Goal: Communication & Community: Ask a question

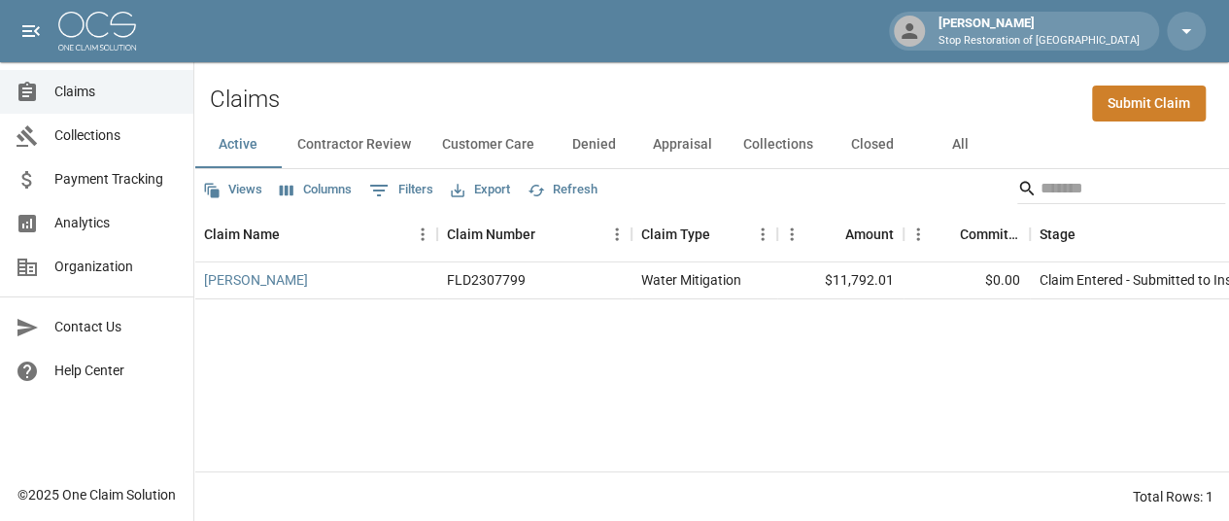
click at [700, 471] on div "[PERSON_NAME] FLD2307799 Water Mitigation $11,792.01 $0.00 Claim Entered - Subm…" at bounding box center [711, 366] width 1035 height 209
click at [228, 279] on link "[PERSON_NAME]" at bounding box center [256, 279] width 104 height 19
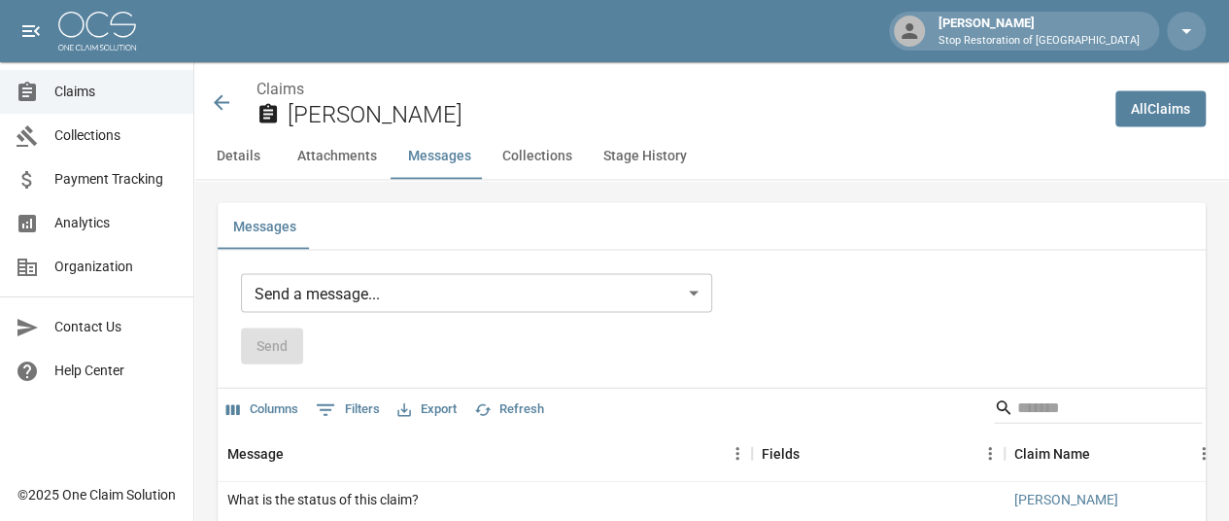
scroll to position [1846, 0]
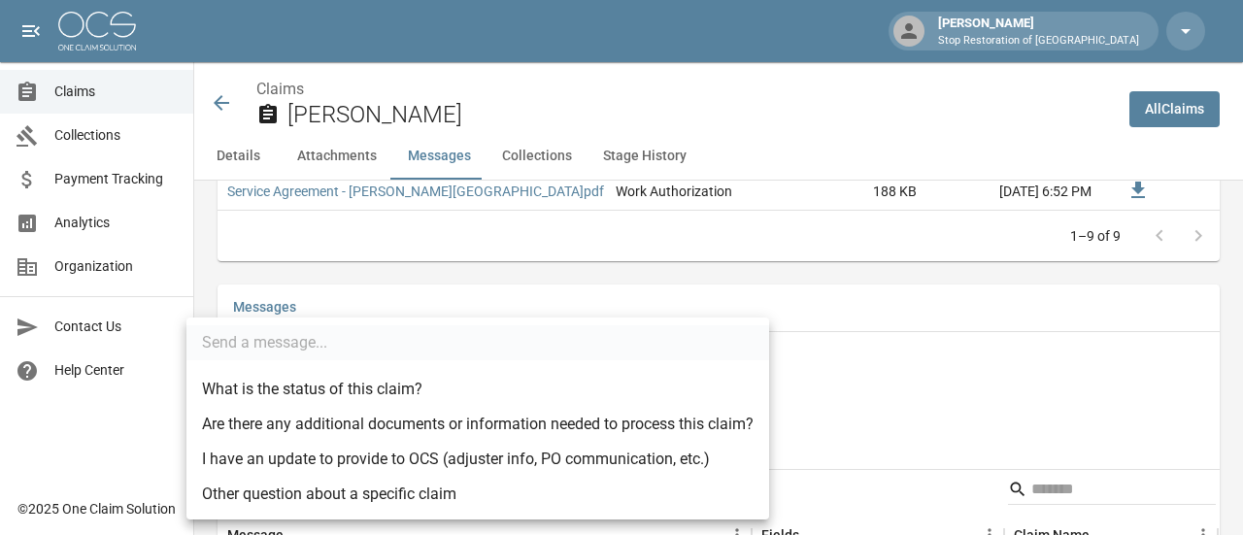
click at [632, 153] on div at bounding box center [621, 267] width 1243 height 535
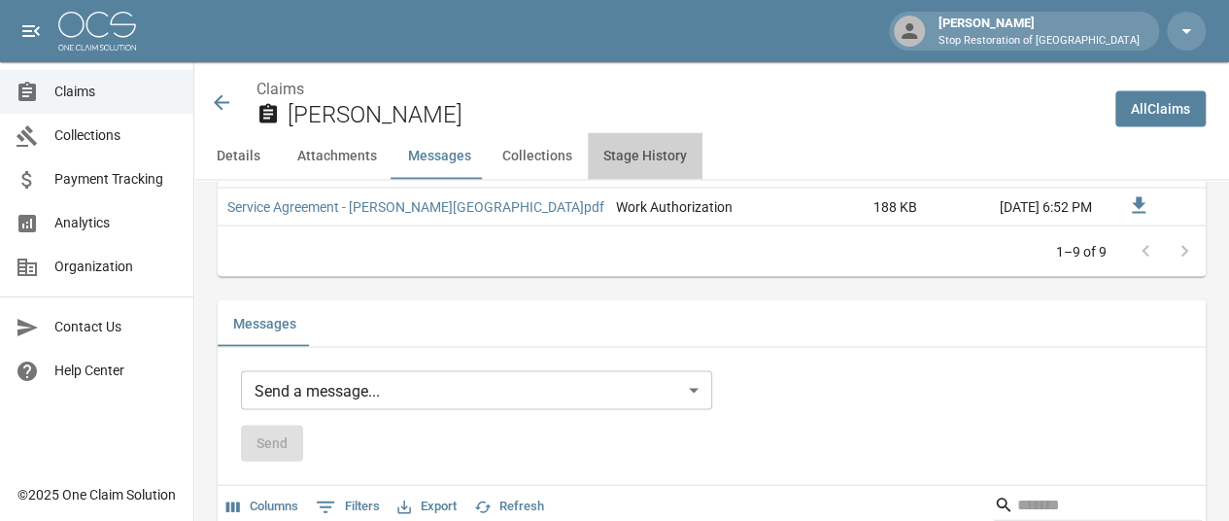
click at [632, 153] on button "Stage History" at bounding box center [645, 156] width 115 height 47
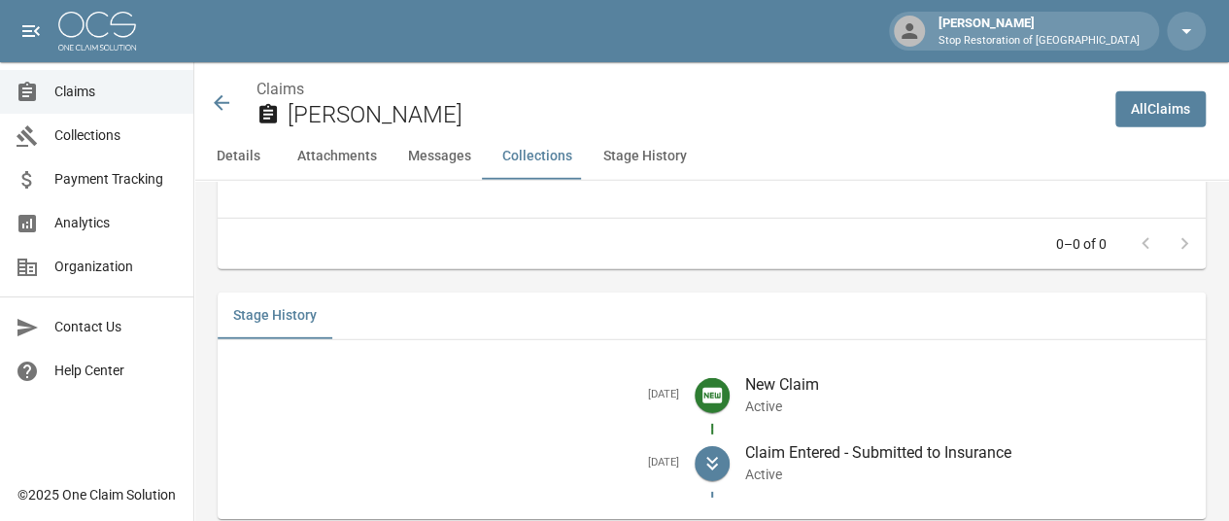
scroll to position [2817, 0]
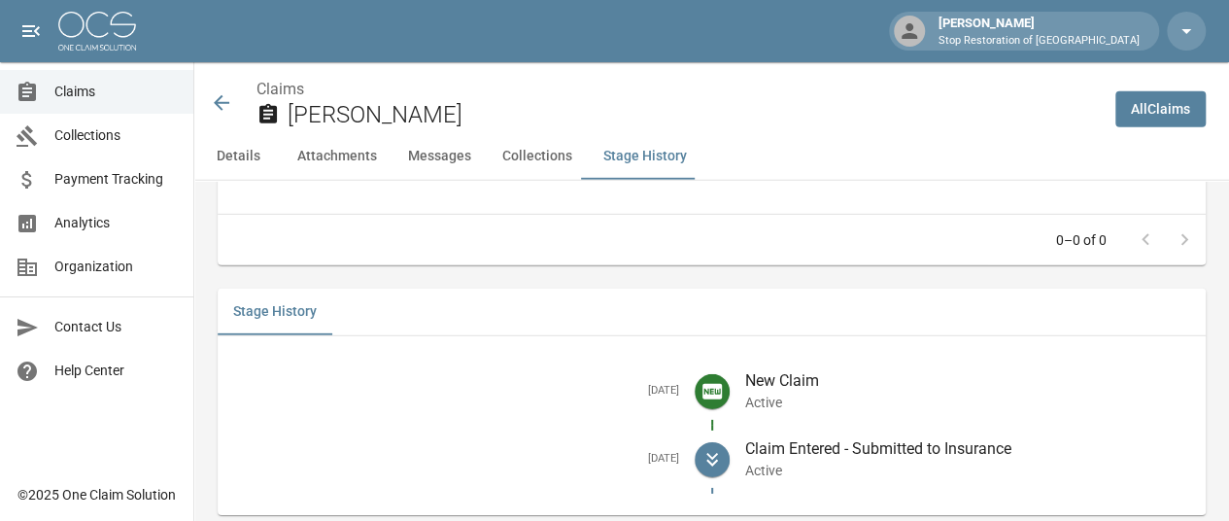
click at [530, 158] on button "Collections" at bounding box center [537, 156] width 101 height 47
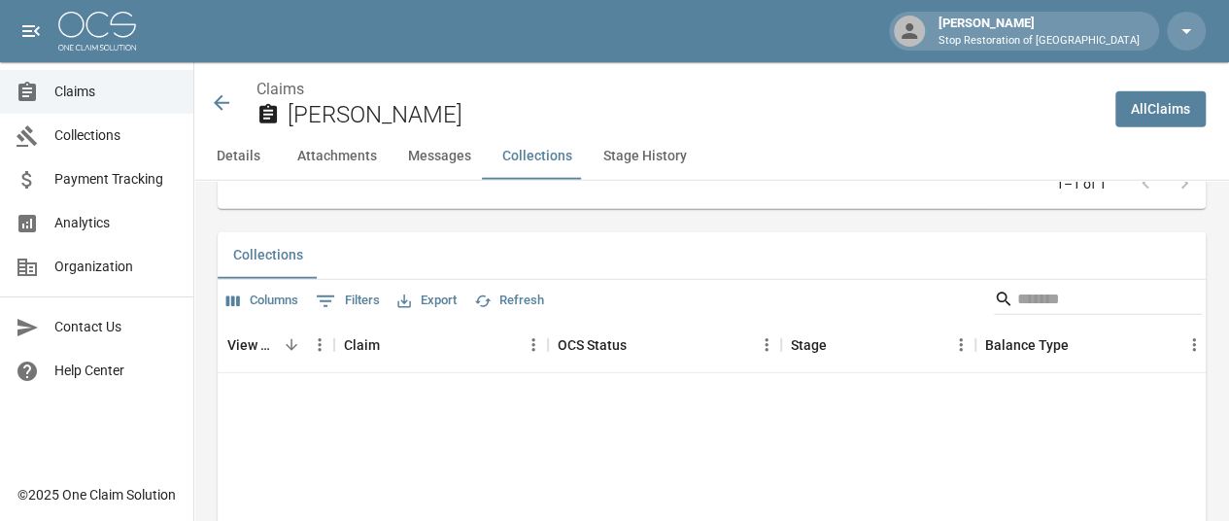
scroll to position [2412, 0]
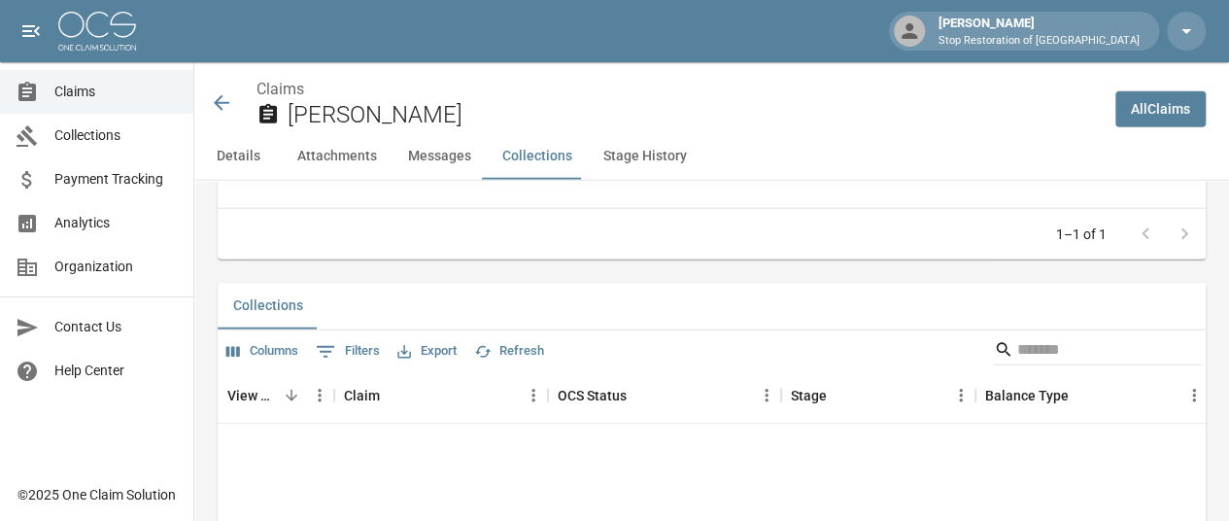
click at [435, 154] on button "Messages" at bounding box center [439, 156] width 94 height 47
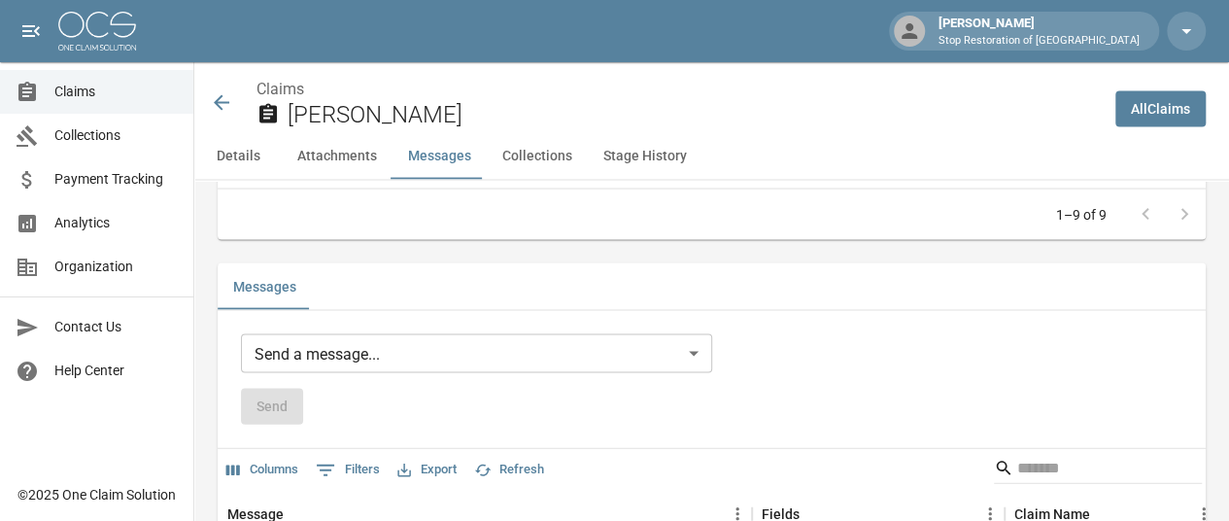
scroll to position [1864, 0]
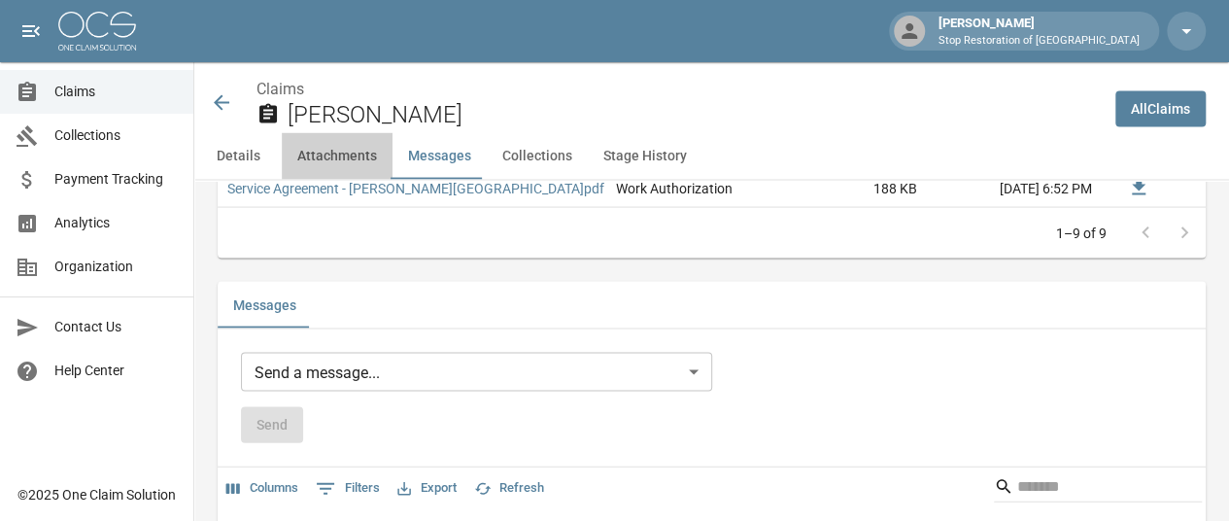
click at [311, 147] on button "Attachments" at bounding box center [337, 156] width 111 height 47
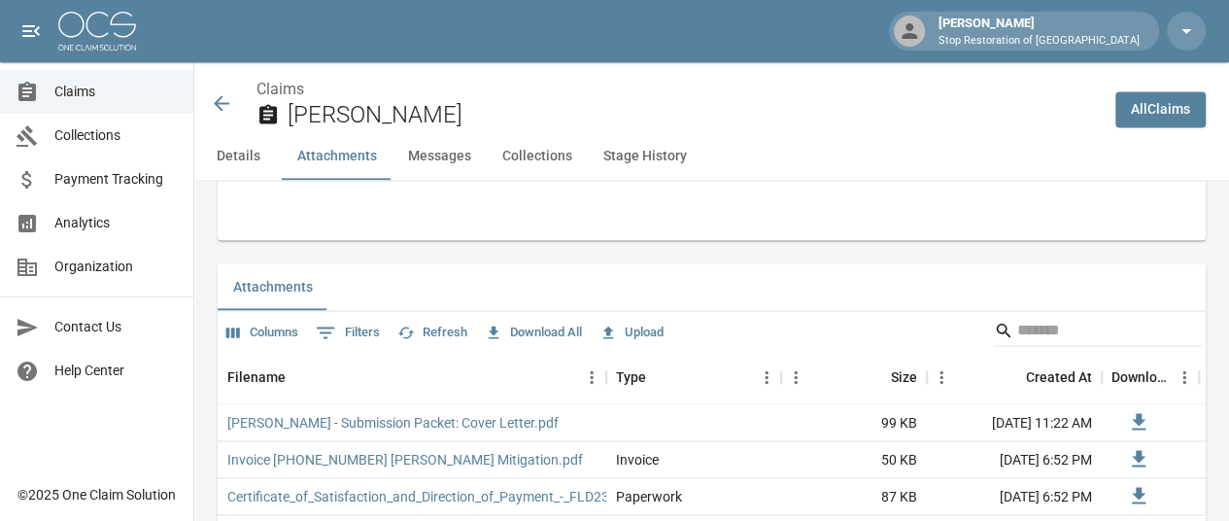
scroll to position [1317, 0]
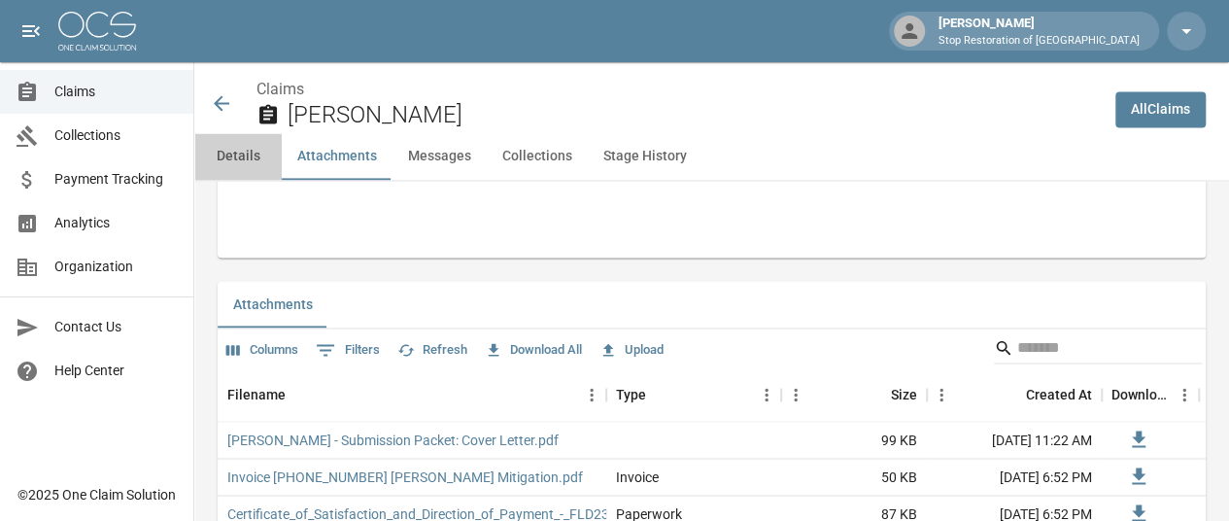
click at [253, 153] on button "Details" at bounding box center [237, 156] width 87 height 47
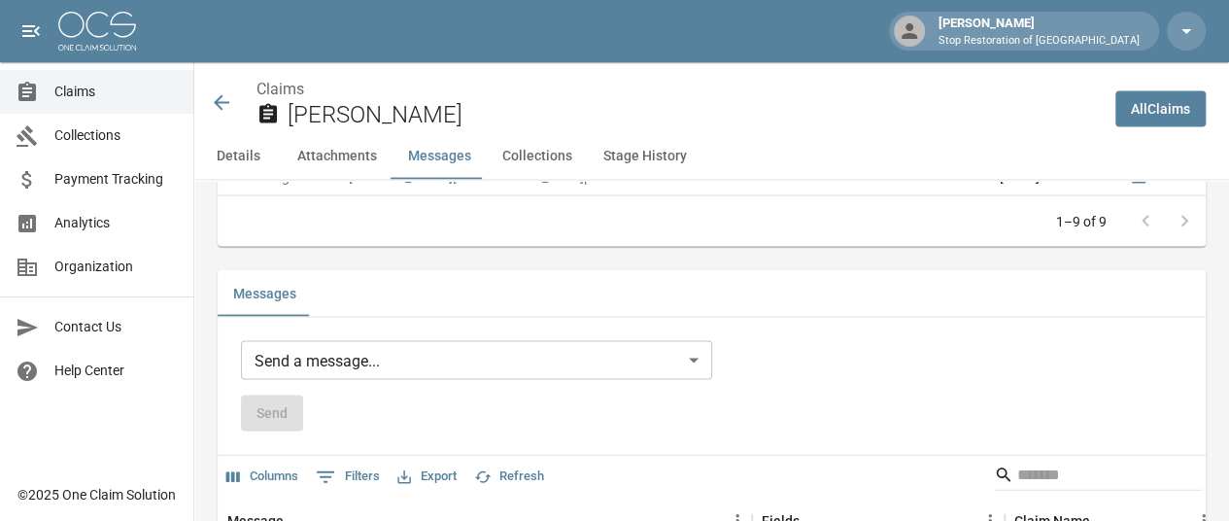
scroll to position [1846, 0]
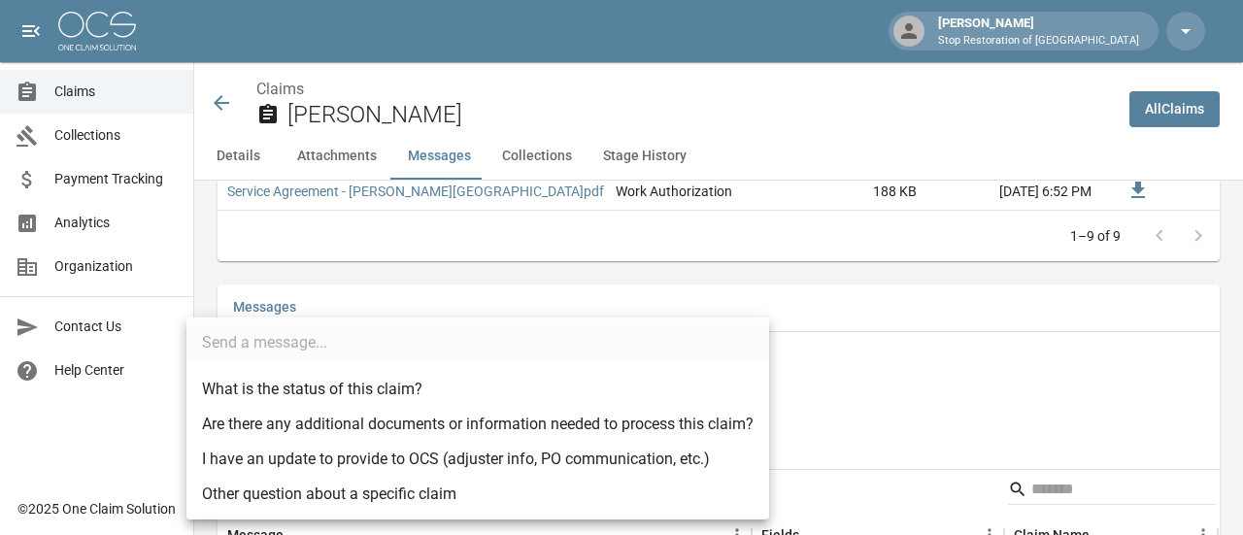
click at [301, 388] on li "What is the status of this claim?" at bounding box center [478, 389] width 583 height 35
type input "**********"
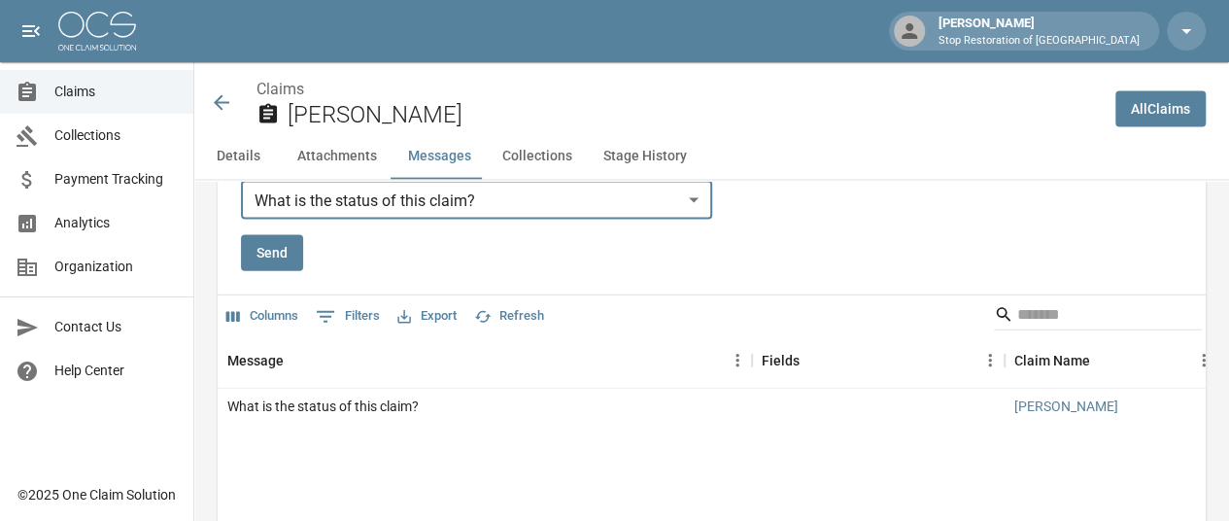
scroll to position [2040, 0]
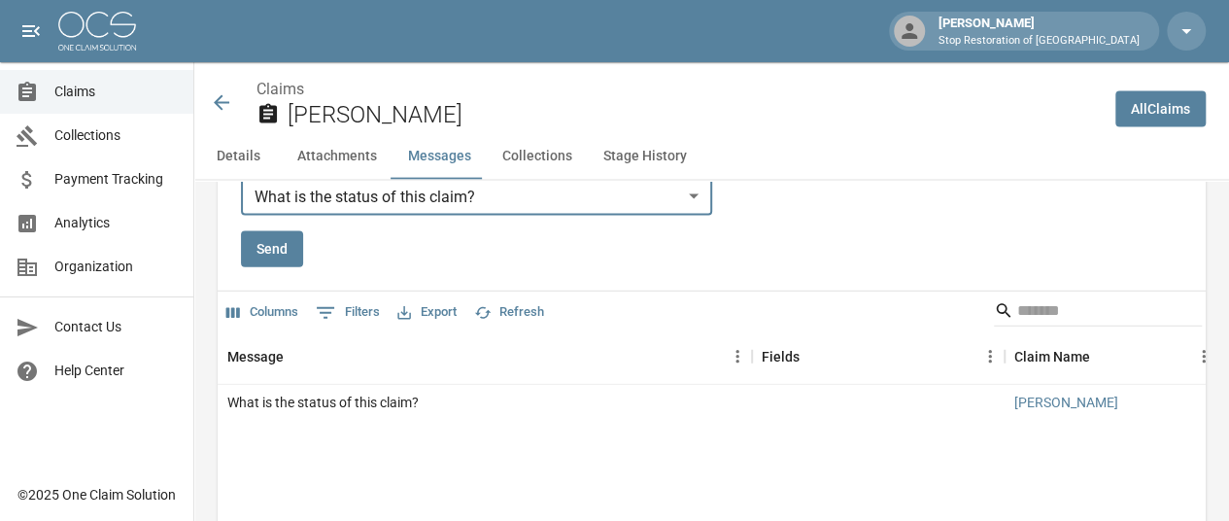
click at [288, 231] on button "Send" at bounding box center [272, 249] width 62 height 36
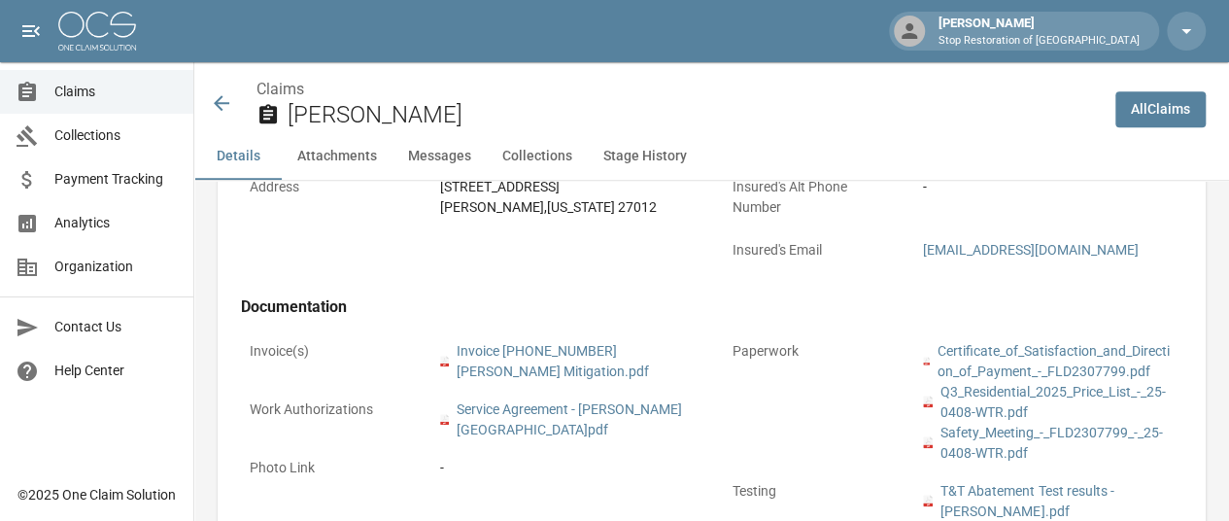
scroll to position [194, 0]
